Goal: Transaction & Acquisition: Book appointment/travel/reservation

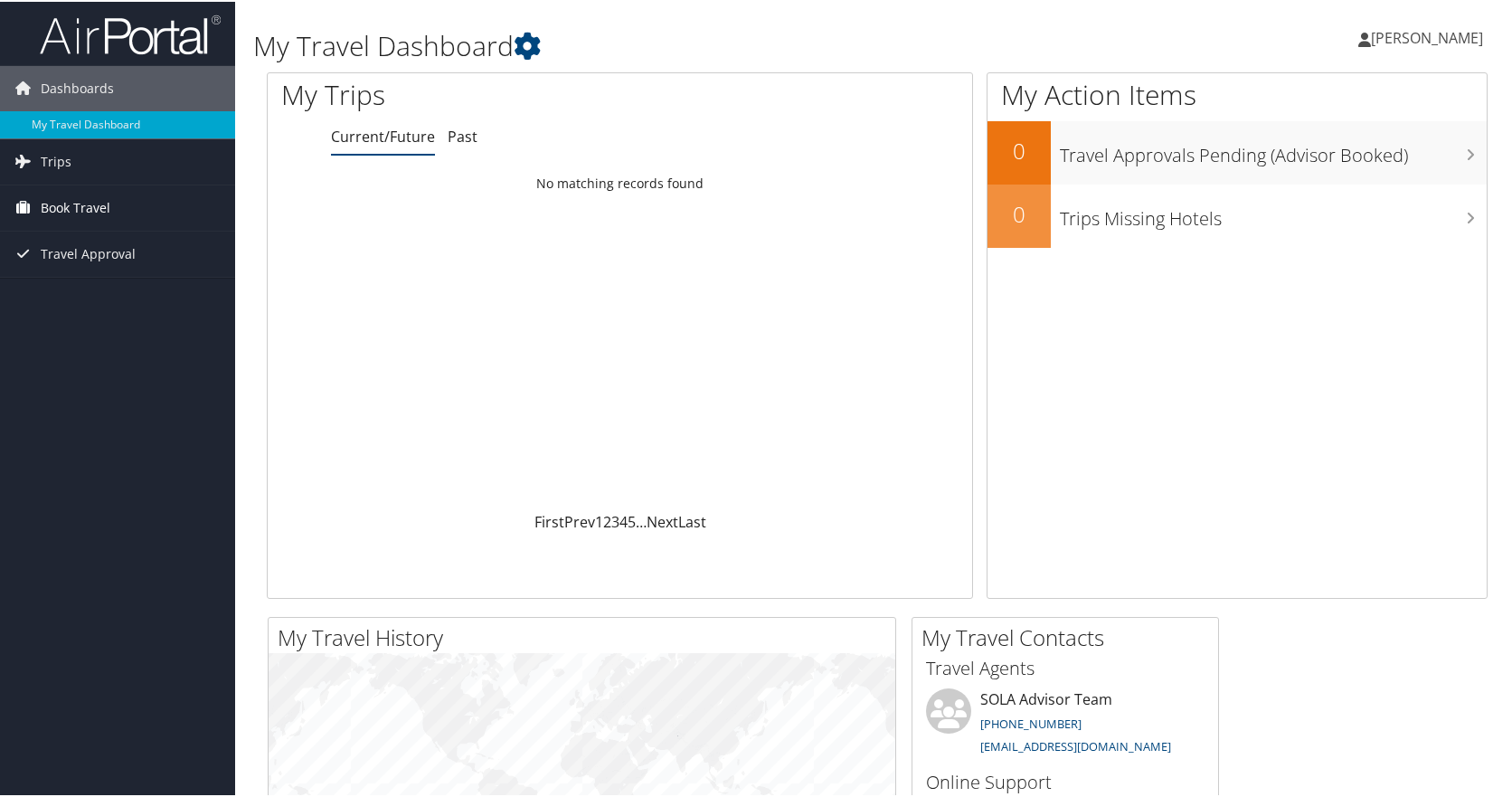
click at [99, 213] on span "Book Travel" at bounding box center [75, 206] width 69 height 45
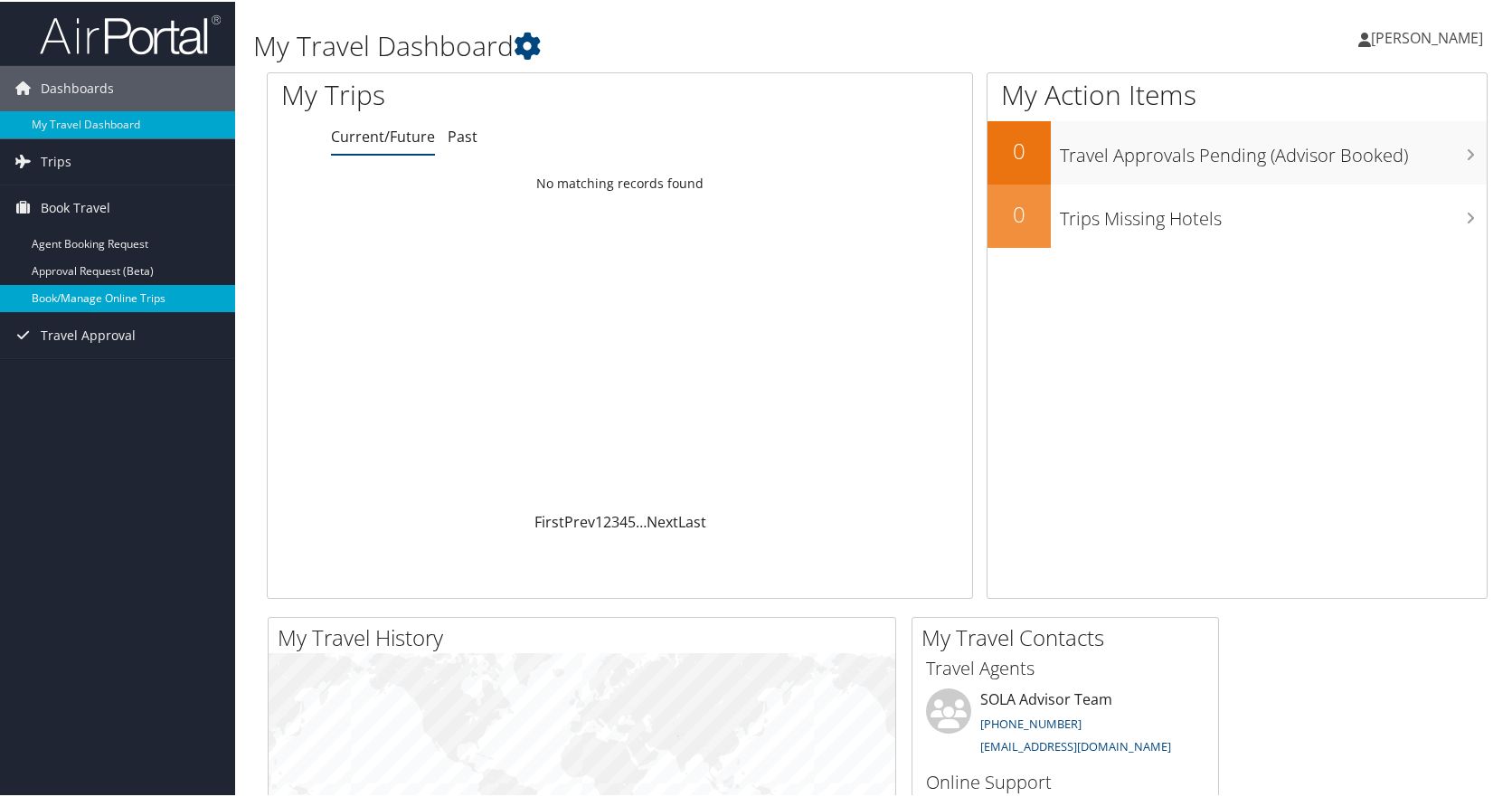
click at [95, 286] on link "Book/Manage Online Trips" at bounding box center [117, 296] width 235 height 27
click at [58, 199] on span "Book Travel" at bounding box center [75, 206] width 69 height 45
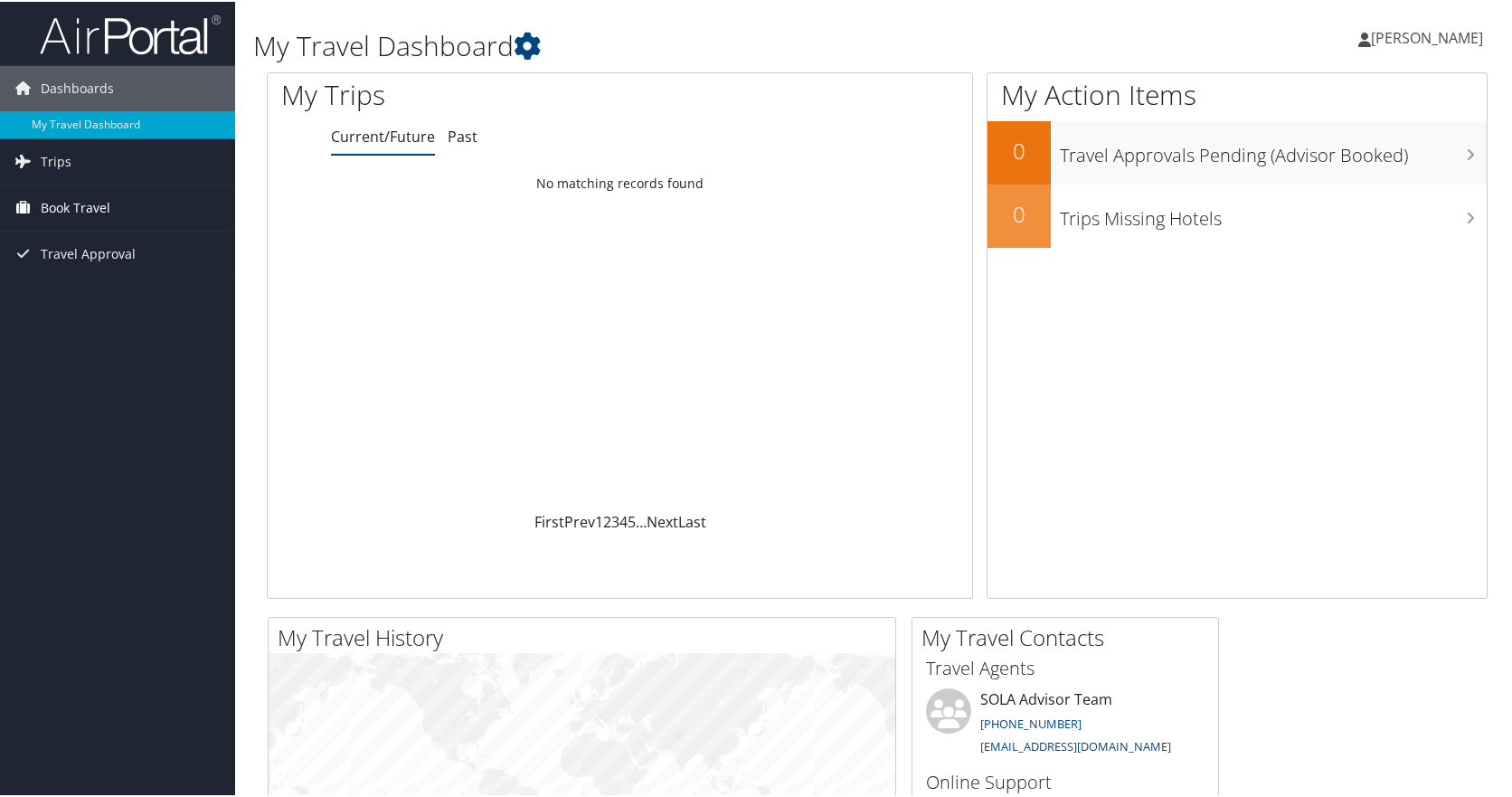
click at [58, 199] on span "Book Travel" at bounding box center [75, 206] width 69 height 45
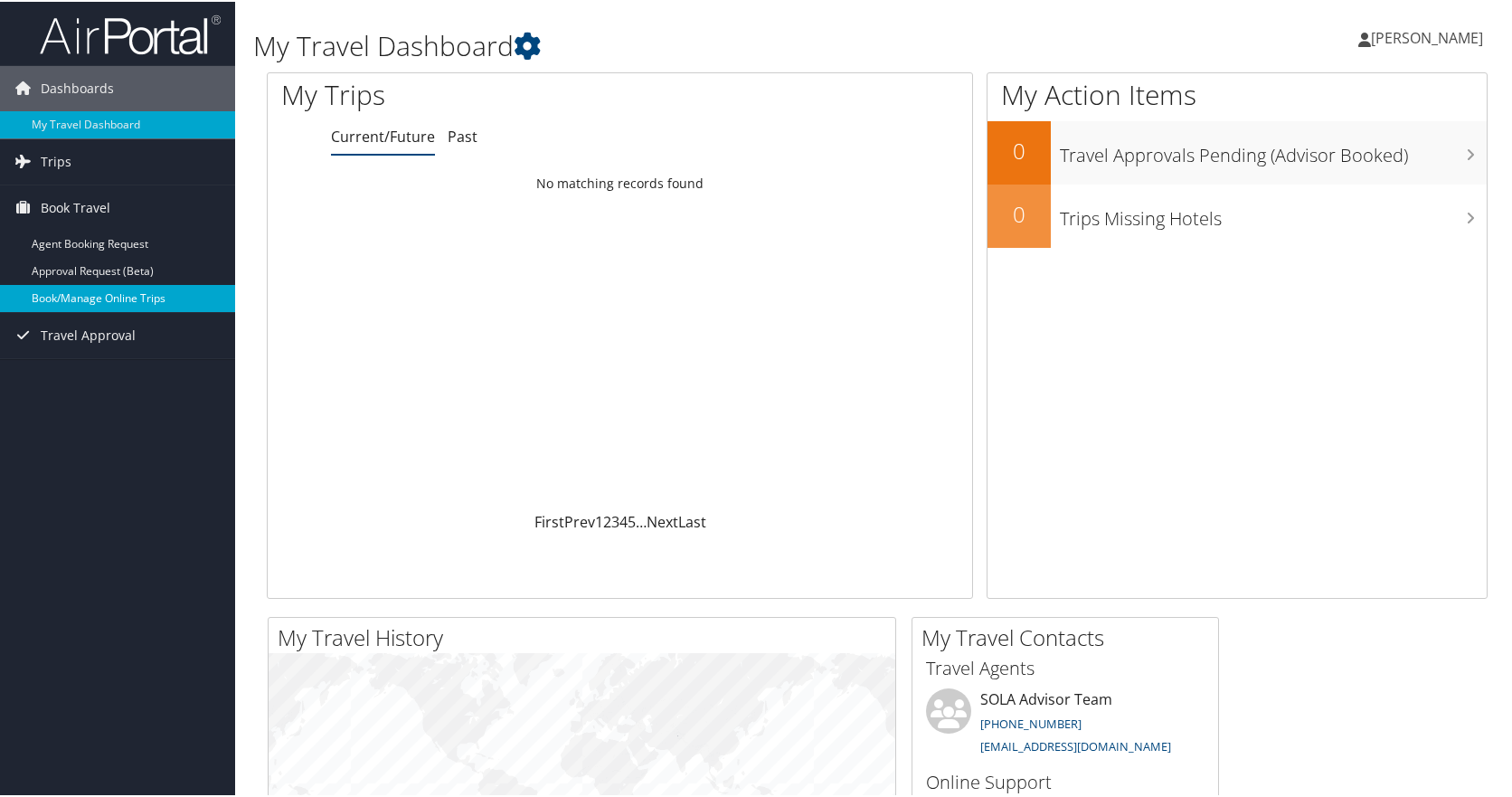
click at [88, 293] on link "Book/Manage Online Trips" at bounding box center [117, 296] width 235 height 27
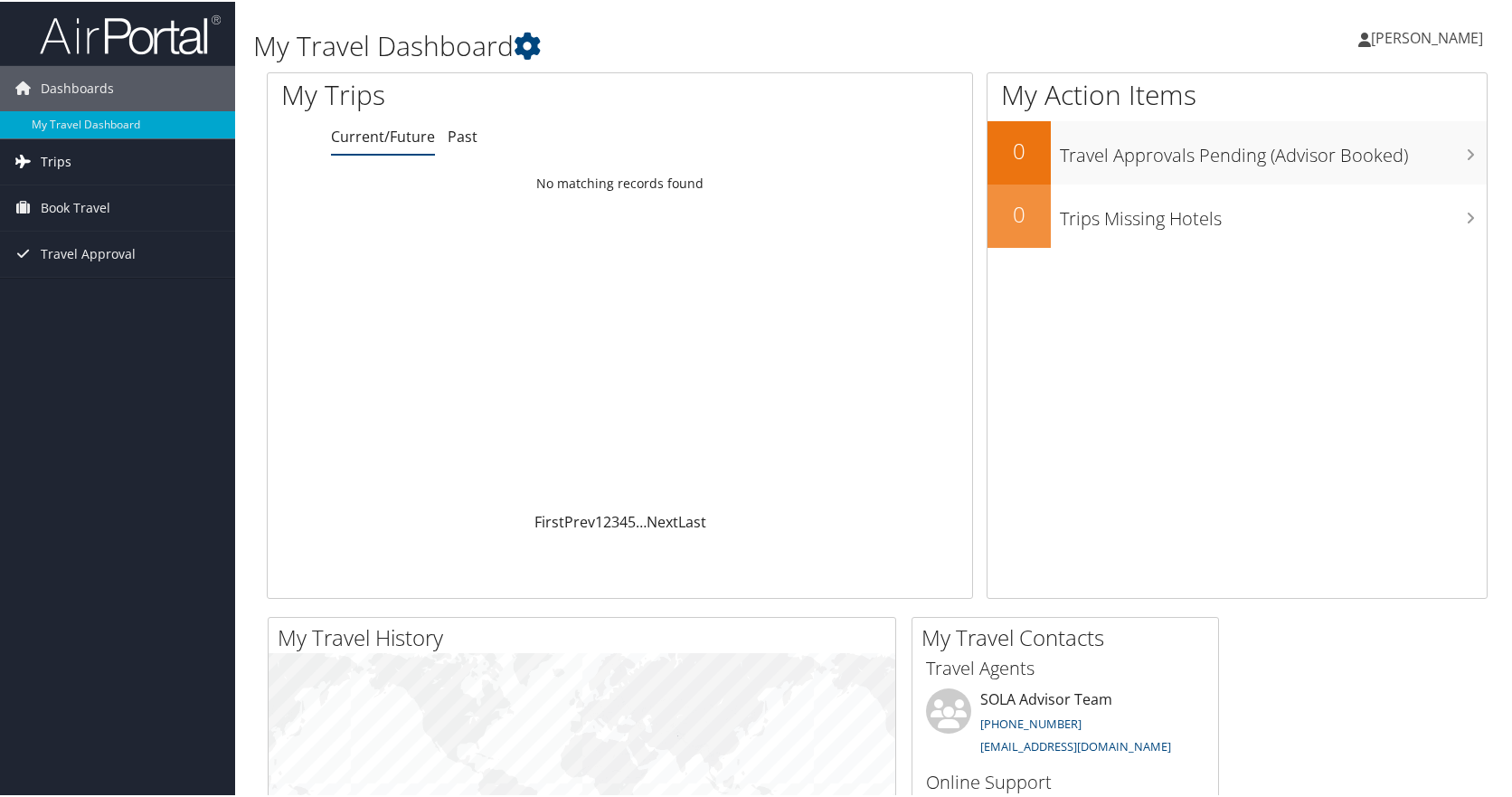
click at [67, 158] on span "Trips" at bounding box center [55, 160] width 31 height 45
click at [78, 288] on span "Book Travel" at bounding box center [75, 288] width 69 height 45
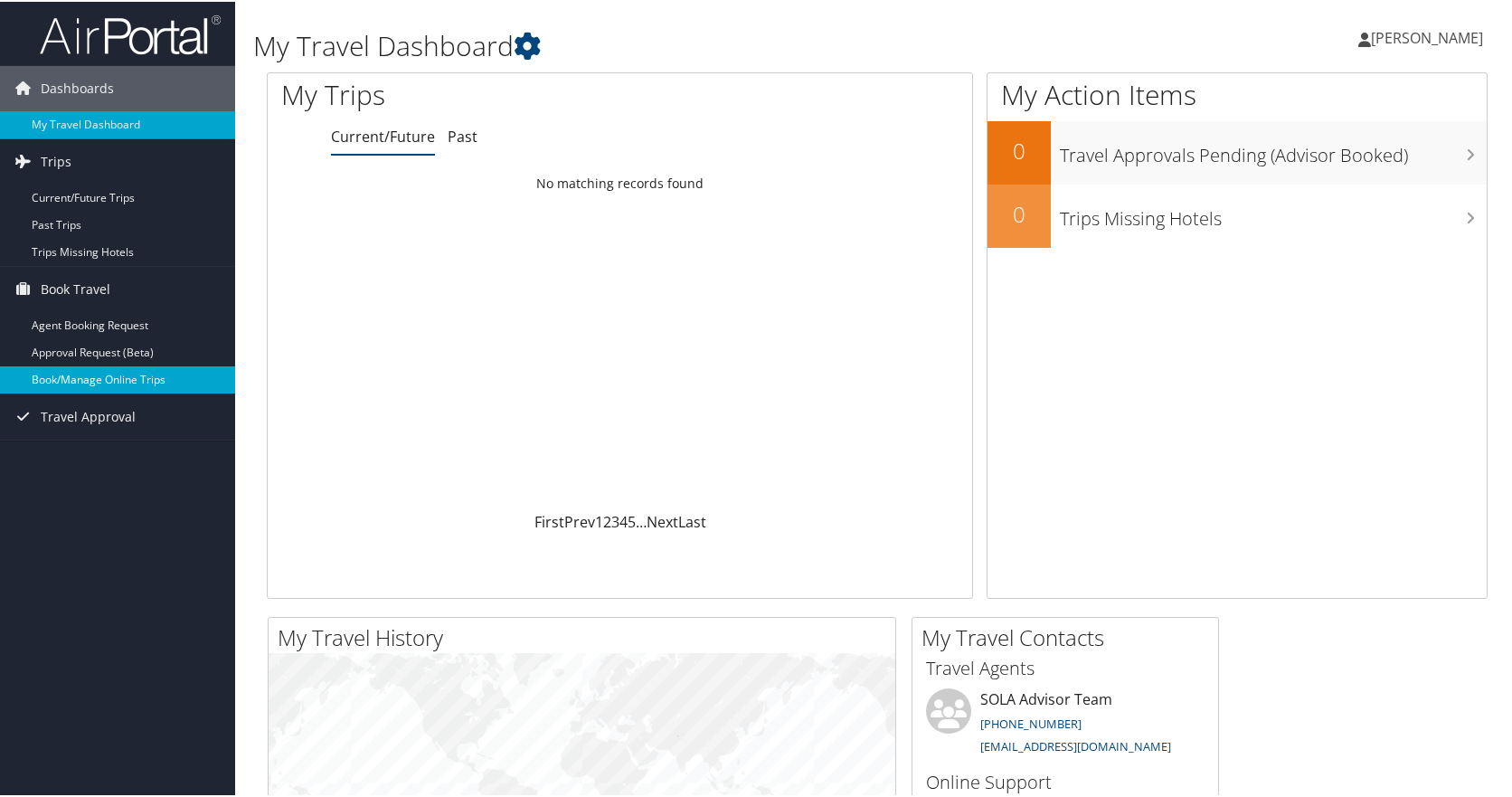
click at [68, 368] on link "Book/Manage Online Trips" at bounding box center [117, 378] width 235 height 27
click at [76, 373] on link "Book/Manage Online Trips" at bounding box center [117, 378] width 235 height 27
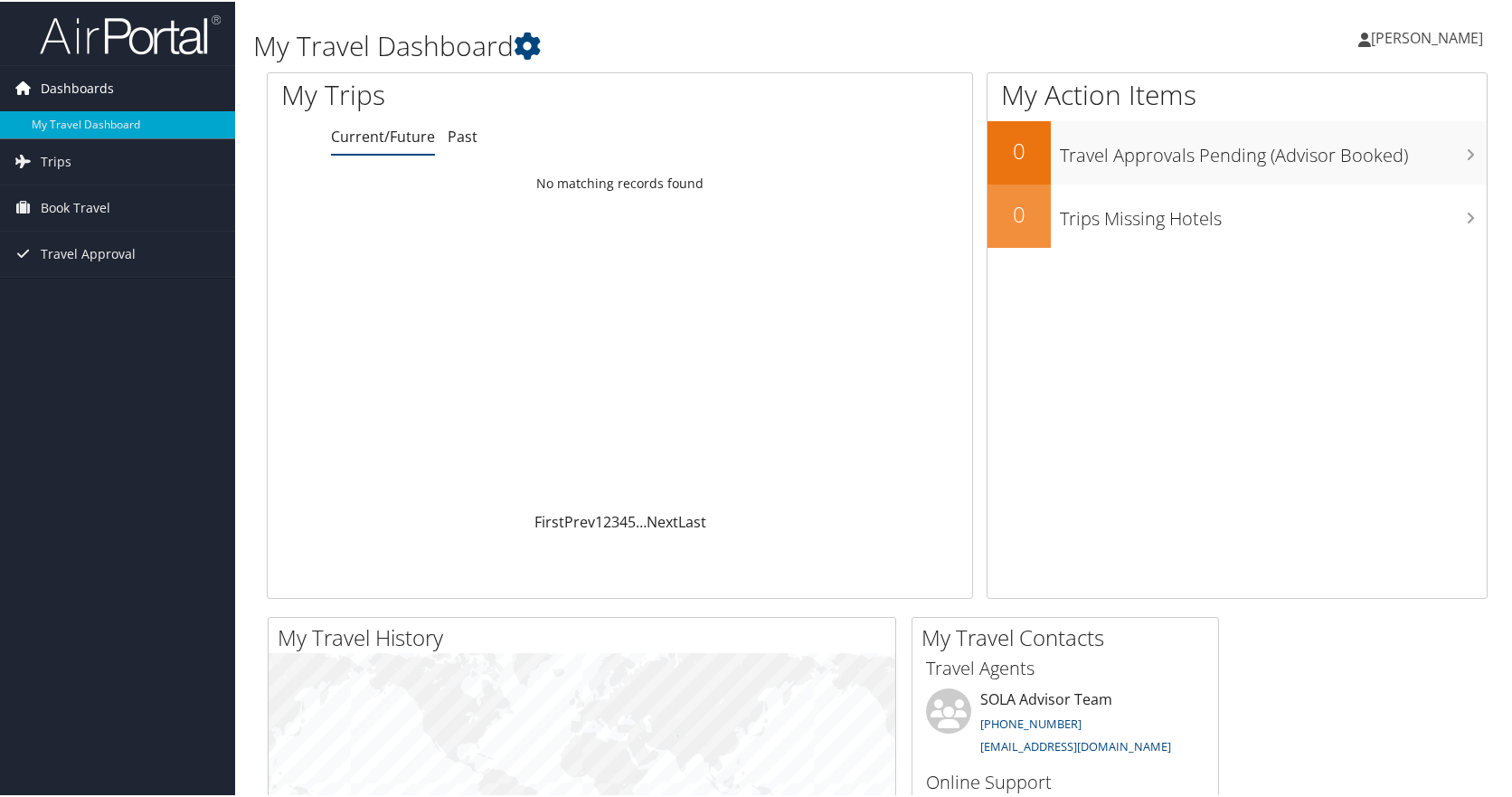
click at [89, 81] on span "Dashboards" at bounding box center [77, 86] width 73 height 45
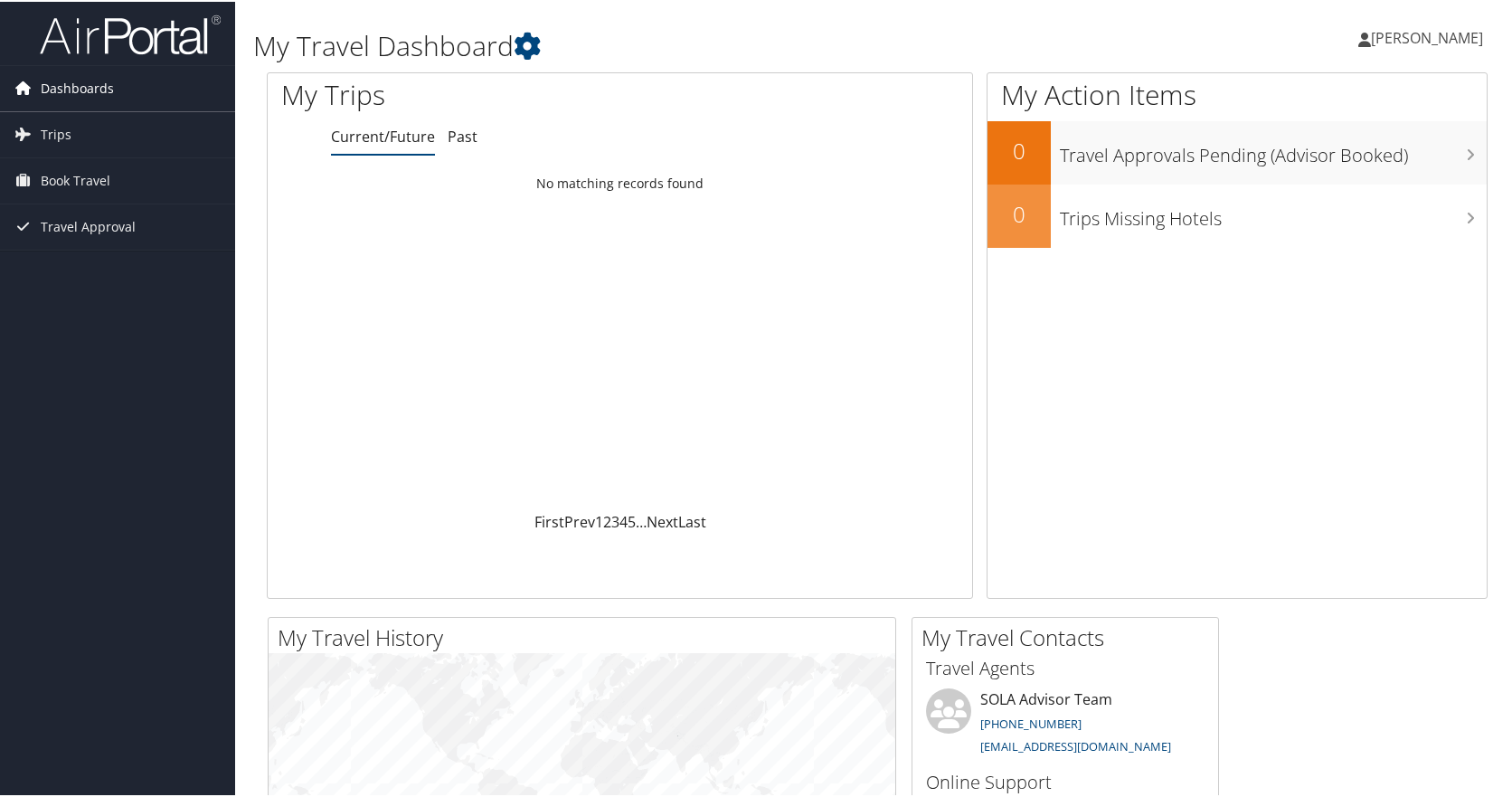
click at [89, 81] on span "Dashboards" at bounding box center [77, 86] width 73 height 45
